Goal: Find contact information: Find contact information

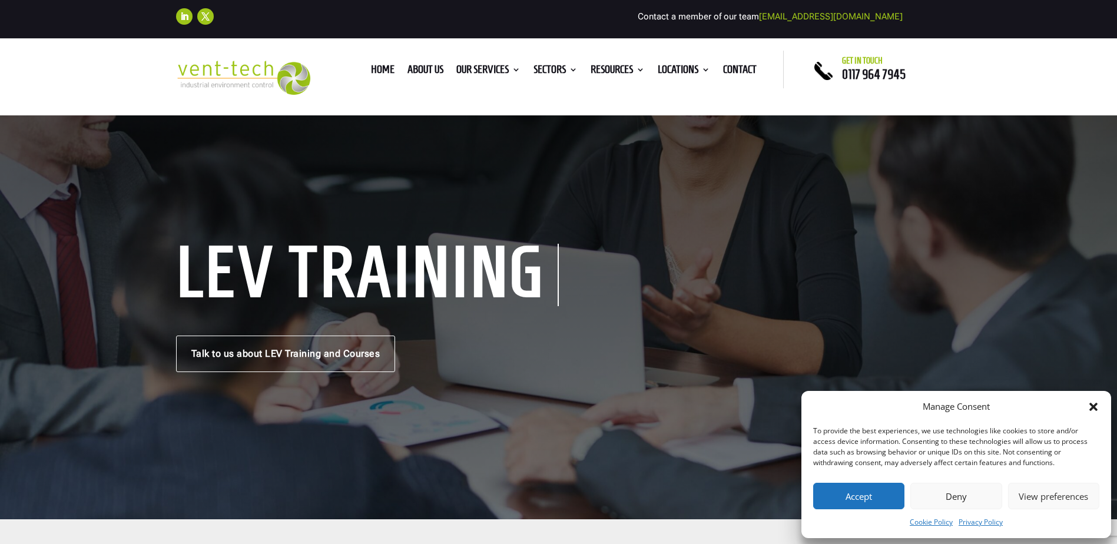
click at [882, 495] on button "Accept" at bounding box center [858, 496] width 91 height 27
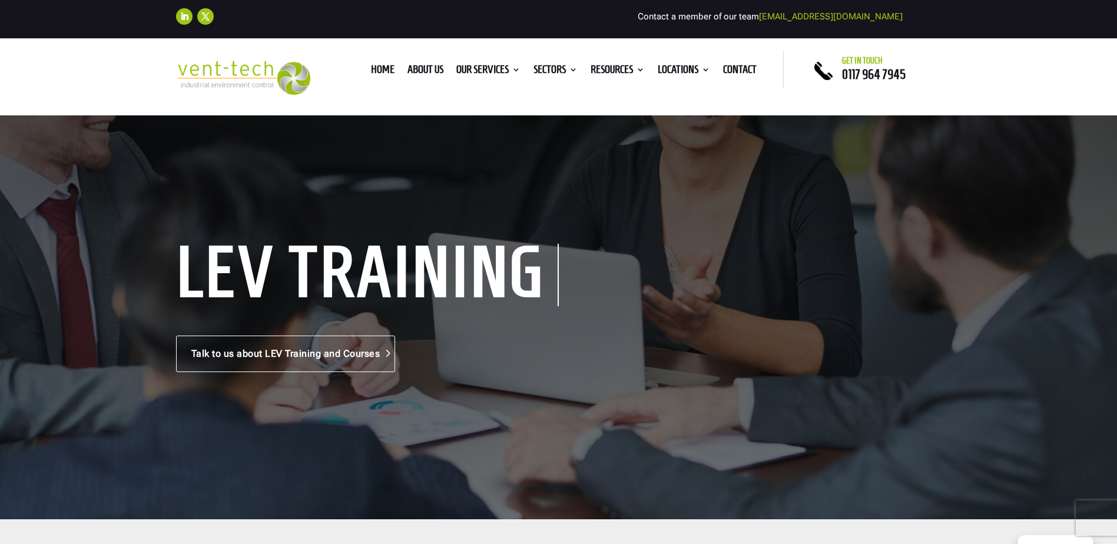
click at [315, 349] on link "Talk to us about LEV Training and Courses" at bounding box center [286, 354] width 220 height 37
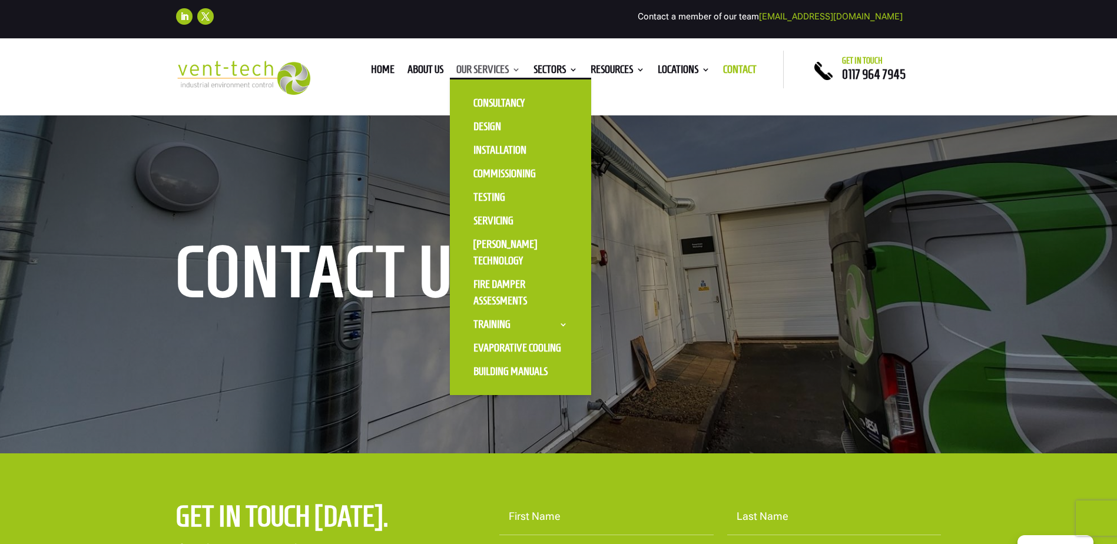
click at [483, 71] on link "Our Services" at bounding box center [488, 71] width 64 height 13
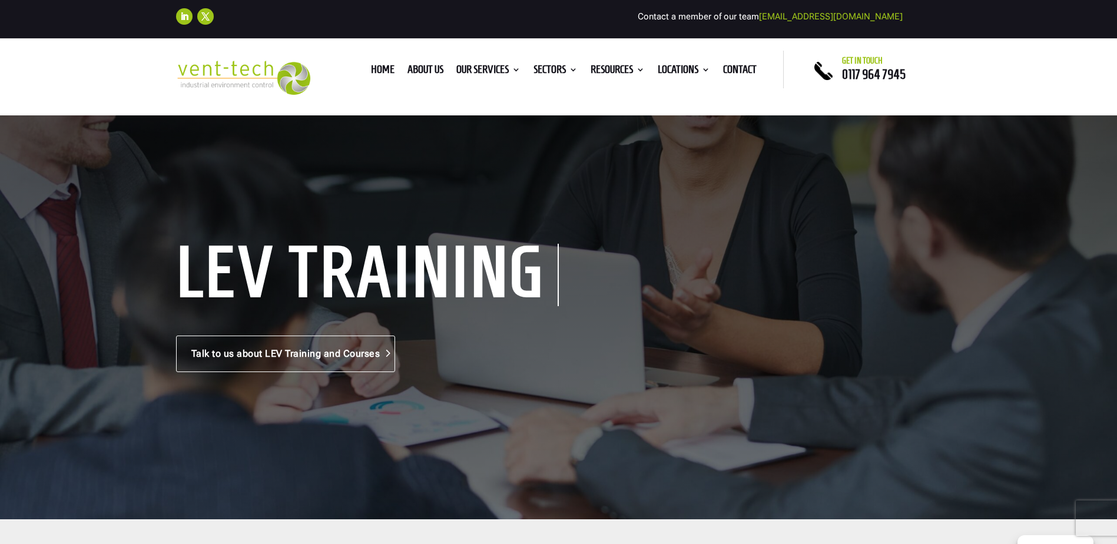
click at [378, 348] on link "Talk to us about LEV Training and Courses" at bounding box center [286, 354] width 220 height 37
